Goal: Task Accomplishment & Management: Use online tool/utility

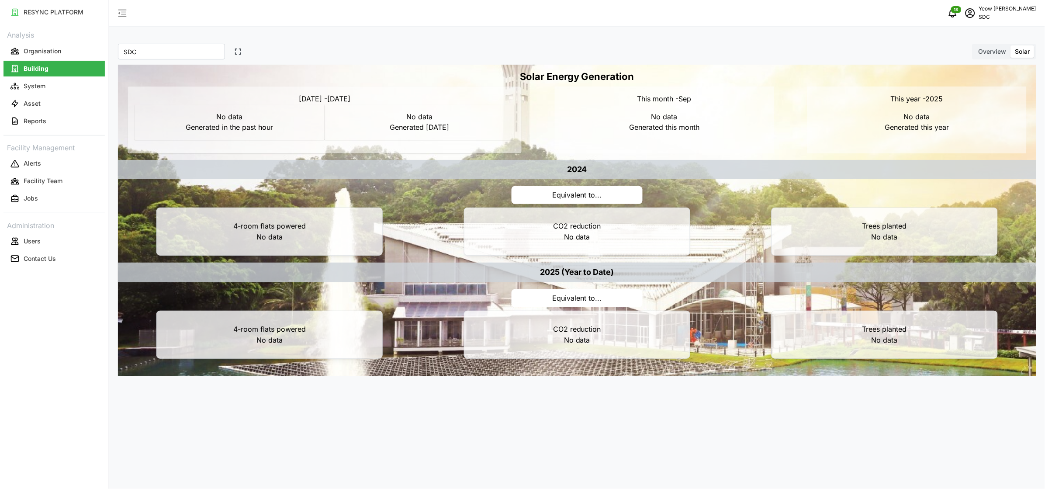
click at [224, 419] on div "SDC * owned property SDC * Overview Solar Solar Energy Generation [DATE] - [DAT…" at bounding box center [577, 244] width 936 height 489
click at [24, 237] on p "Users" at bounding box center [32, 241] width 17 height 9
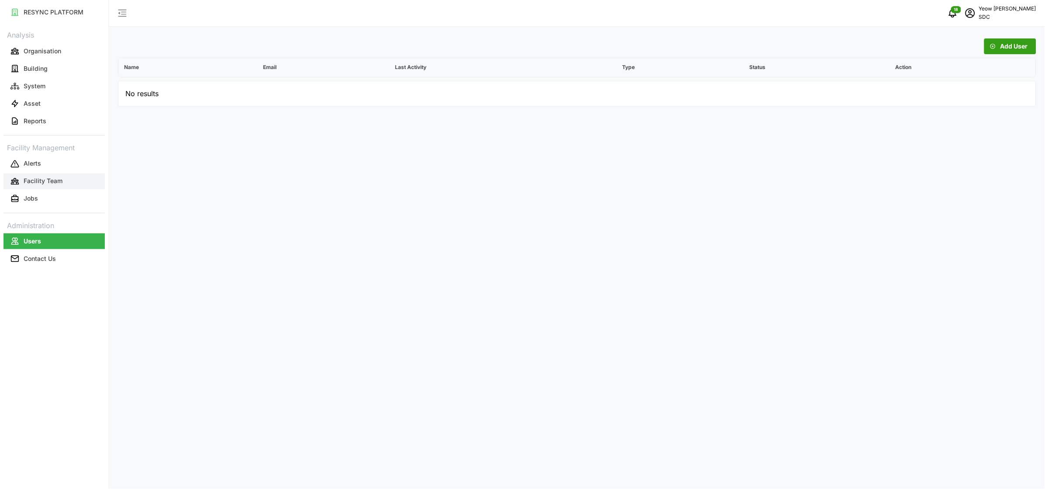
click at [39, 181] on p "Facility Team" at bounding box center [43, 181] width 39 height 9
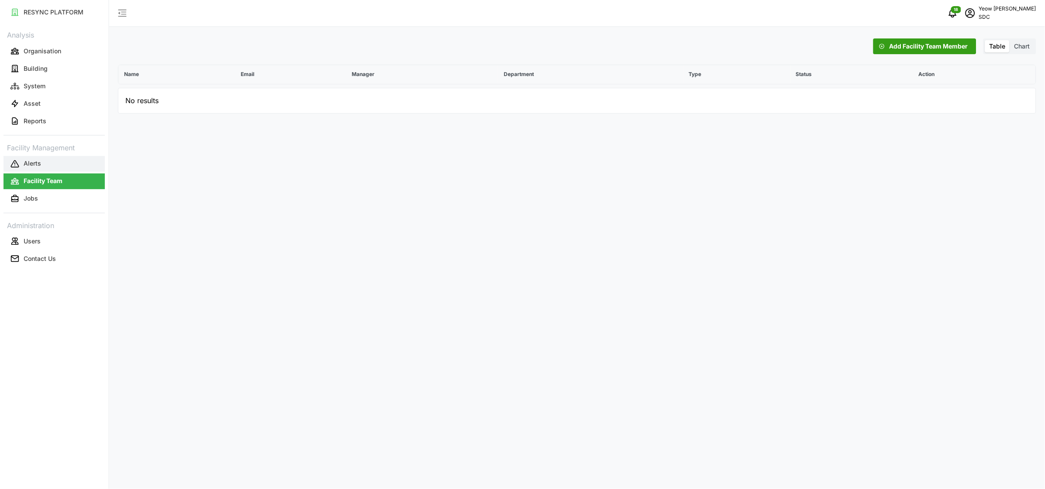
click at [28, 163] on p "Alerts" at bounding box center [32, 163] width 17 height 9
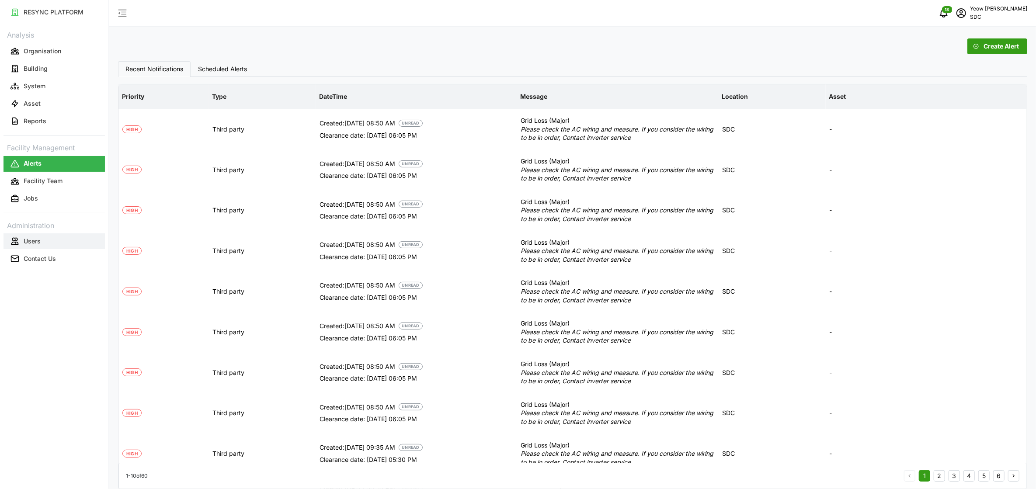
click at [27, 246] on p "Users" at bounding box center [32, 241] width 17 height 9
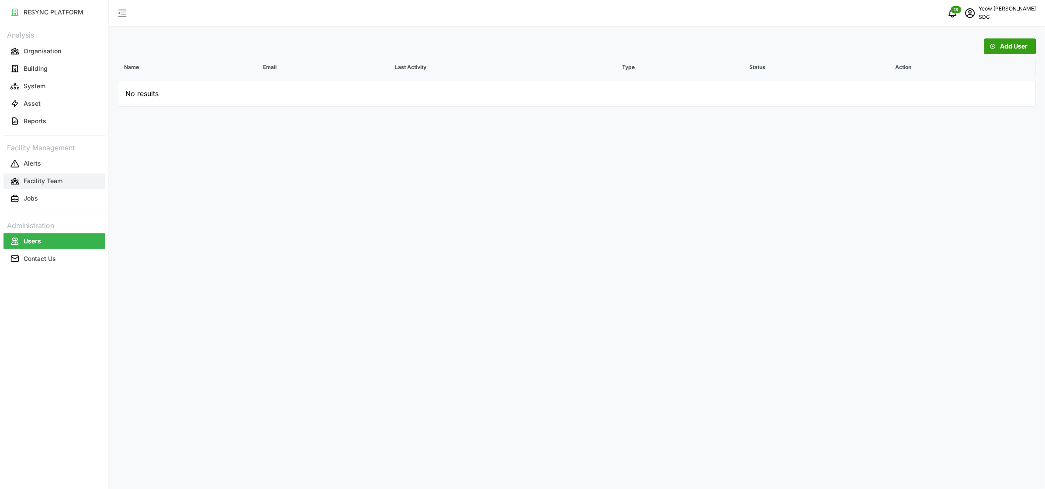
click at [51, 182] on p "Facility Team" at bounding box center [43, 181] width 39 height 9
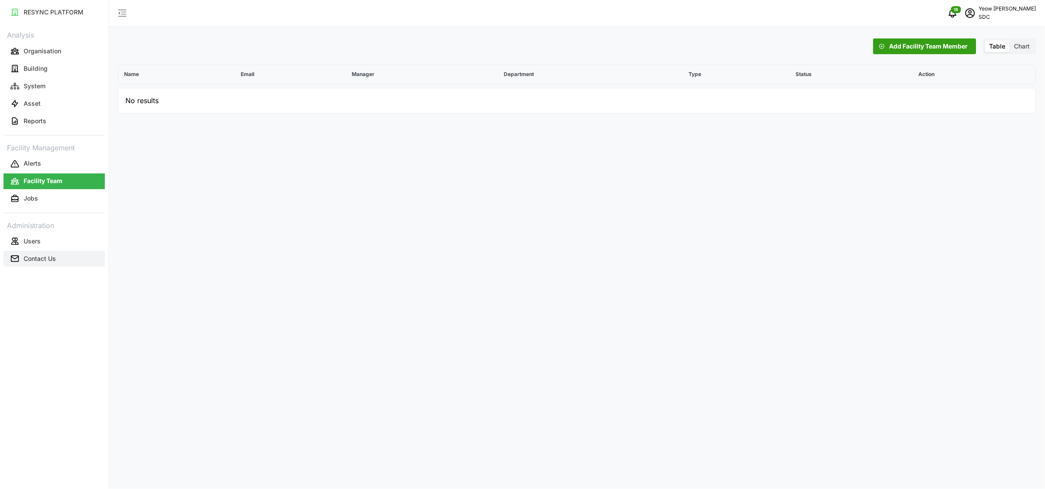
click at [46, 254] on p "Contact Us" at bounding box center [40, 258] width 32 height 9
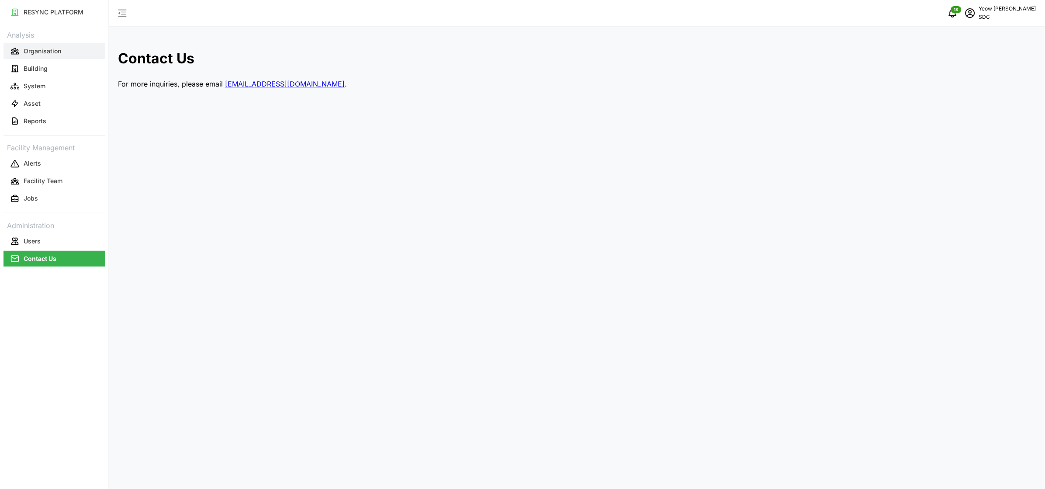
click at [45, 44] on button "Organisation" at bounding box center [53, 51] width 101 height 16
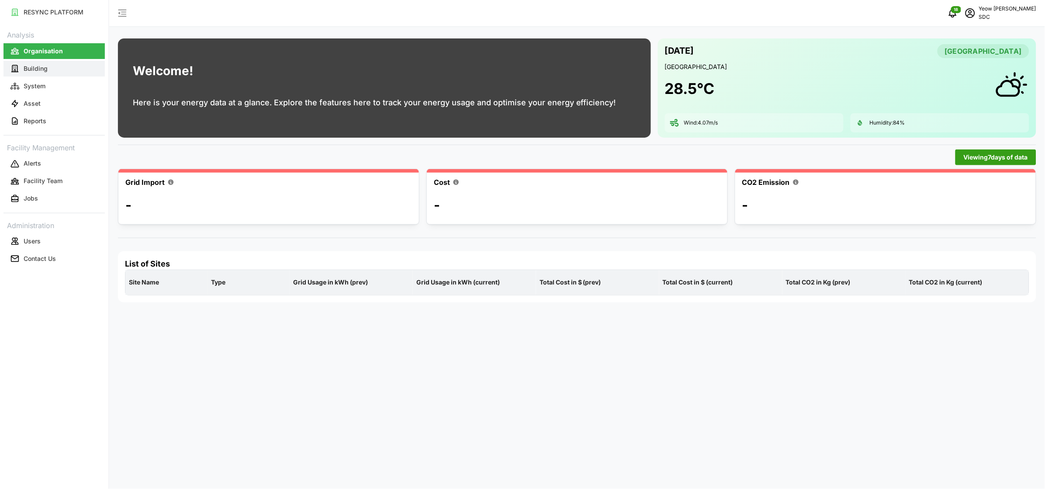
click at [35, 67] on p "Building" at bounding box center [36, 68] width 24 height 9
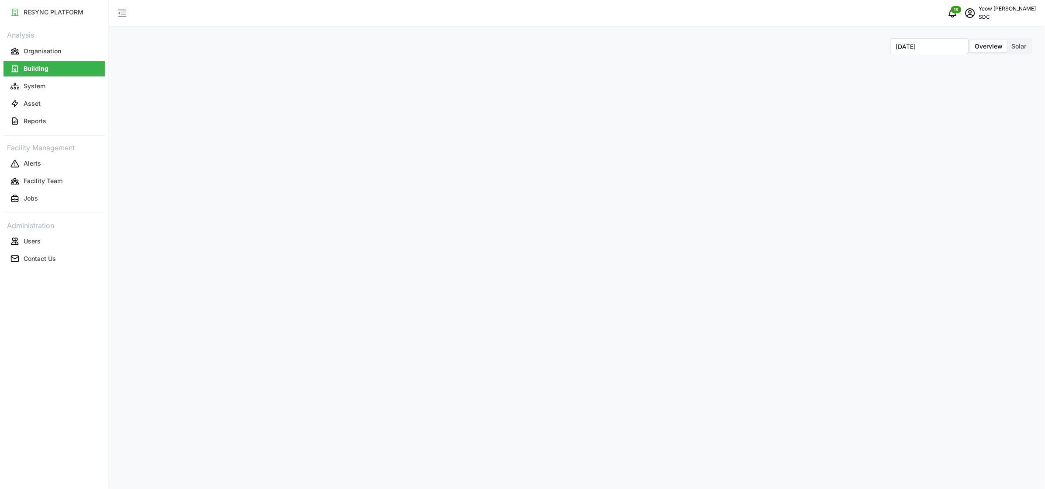
click at [1019, 45] on span "Solar" at bounding box center [1019, 45] width 15 height 7
click at [1008, 40] on input "Solar" at bounding box center [1008, 40] width 0 height 0
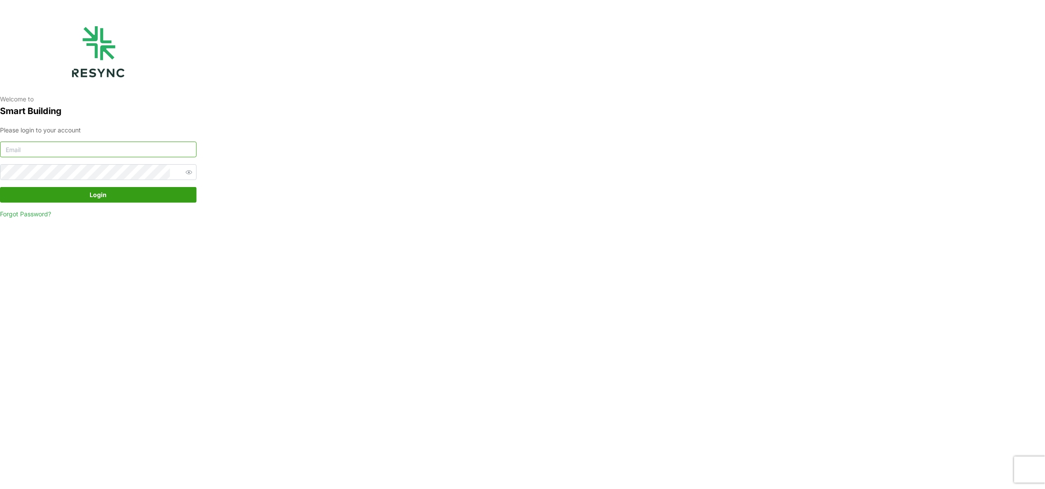
type input "audrey_yeow@defencecollectivesg.com"
click at [91, 193] on span "Login" at bounding box center [98, 194] width 17 height 15
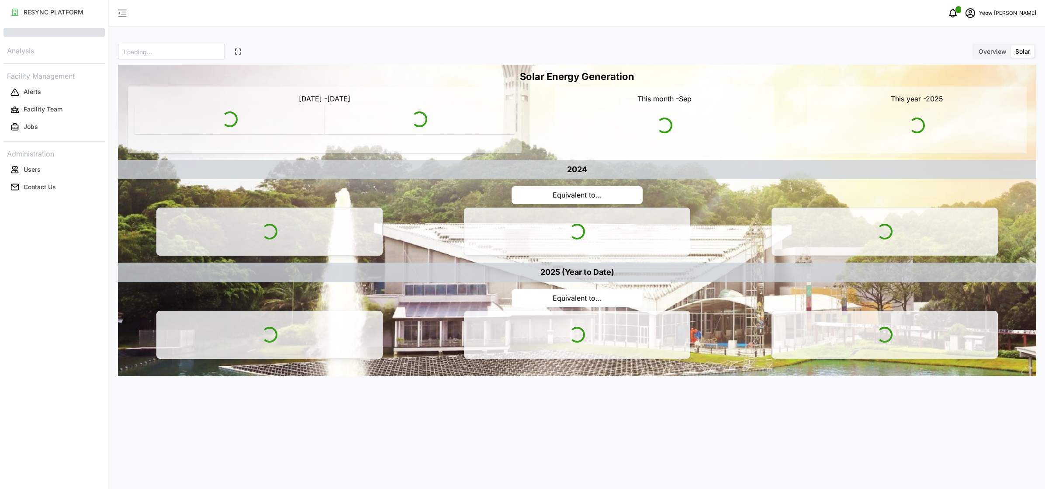
type input "SDC"
